Goal: Complete application form

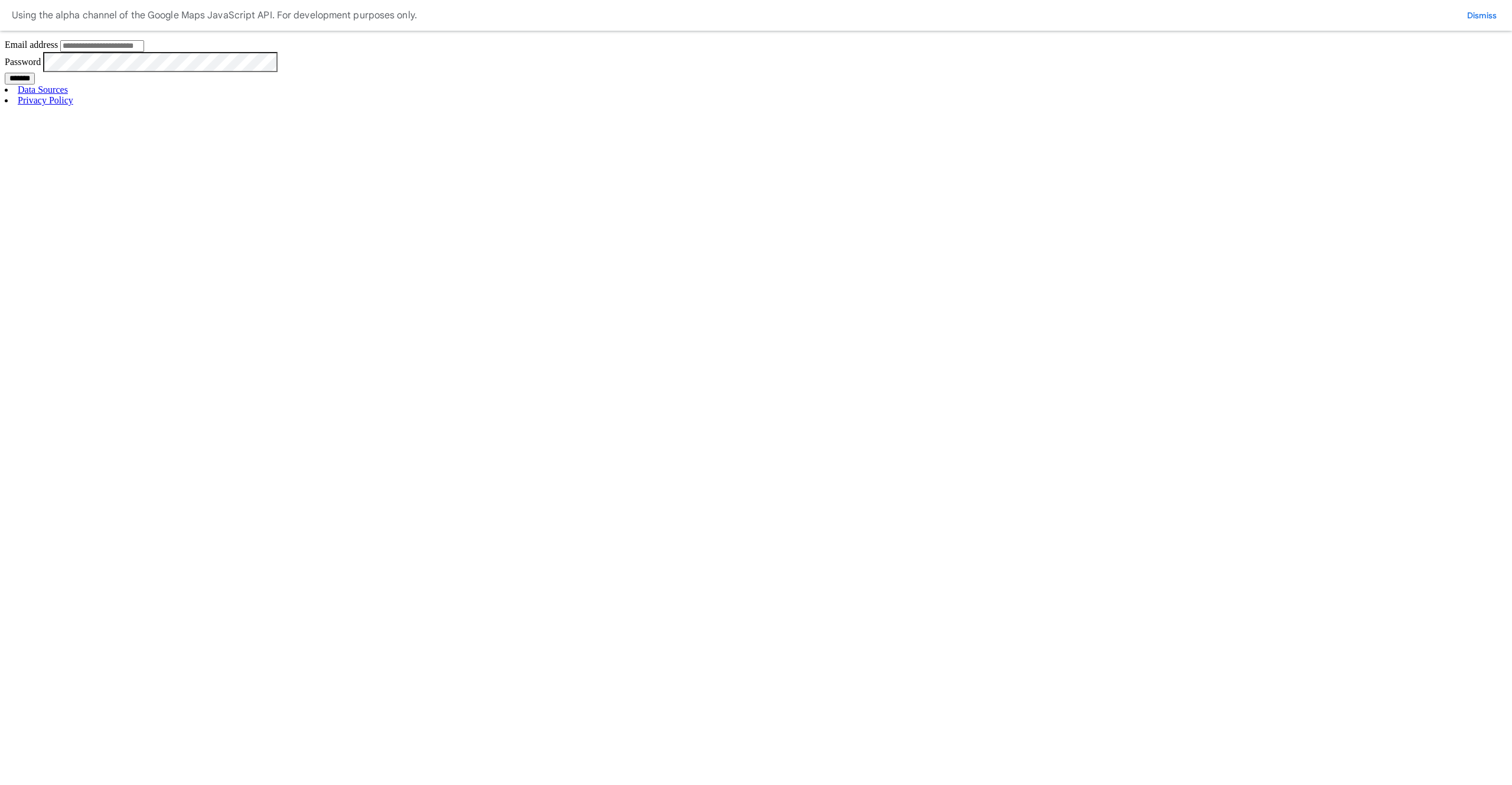
click at [144, 52] on input "Email address" at bounding box center [102, 46] width 84 height 12
type input "**********"
click at [35, 85] on input "*******" at bounding box center [20, 78] width 30 height 12
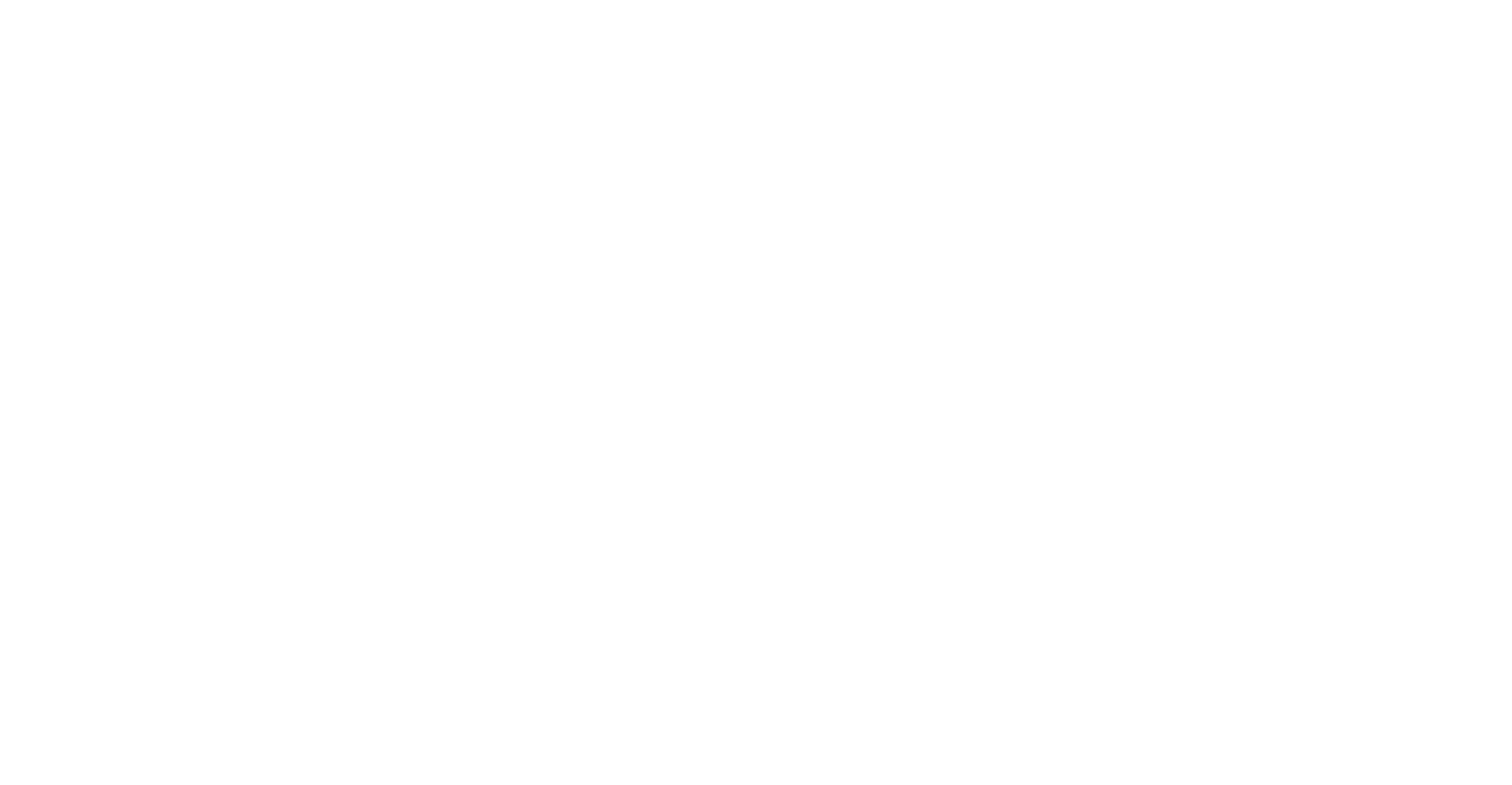
drag, startPoint x: 512, startPoint y: 55, endPoint x: 506, endPoint y: 77, distance: 22.8
